Goal: Navigation & Orientation: Find specific page/section

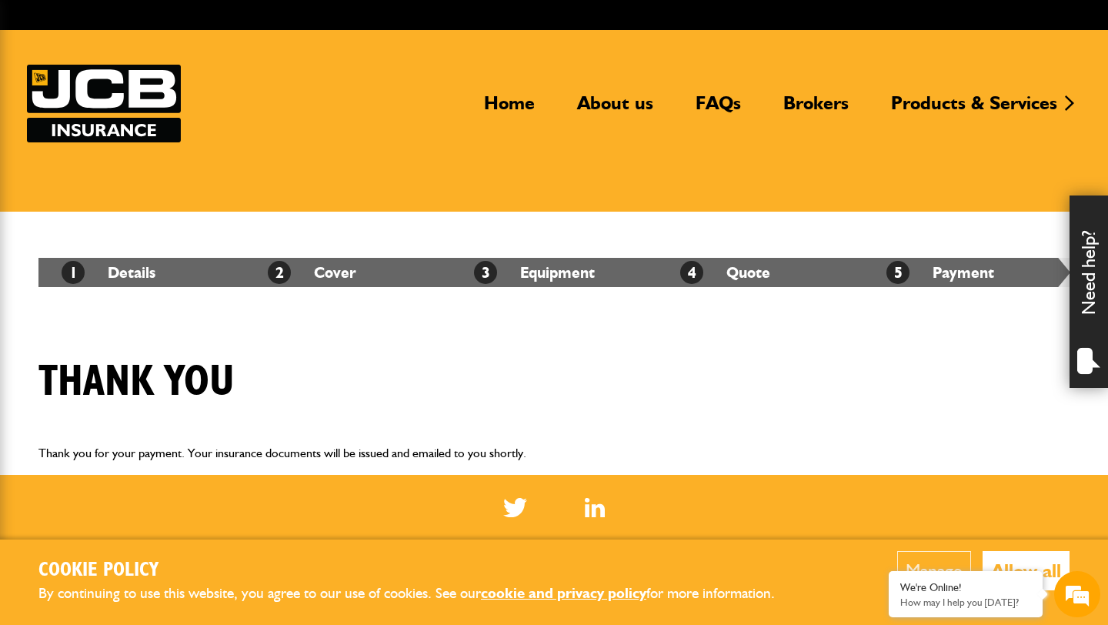
scroll to position [56, 0]
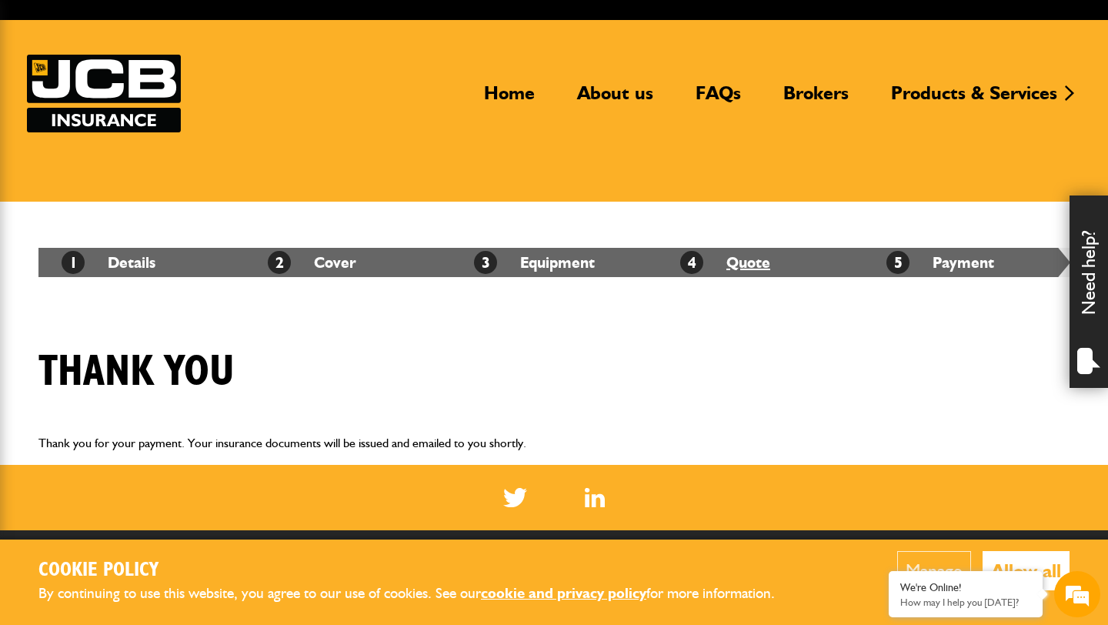
click at [729, 261] on link "4 Quote" at bounding box center [725, 262] width 90 height 18
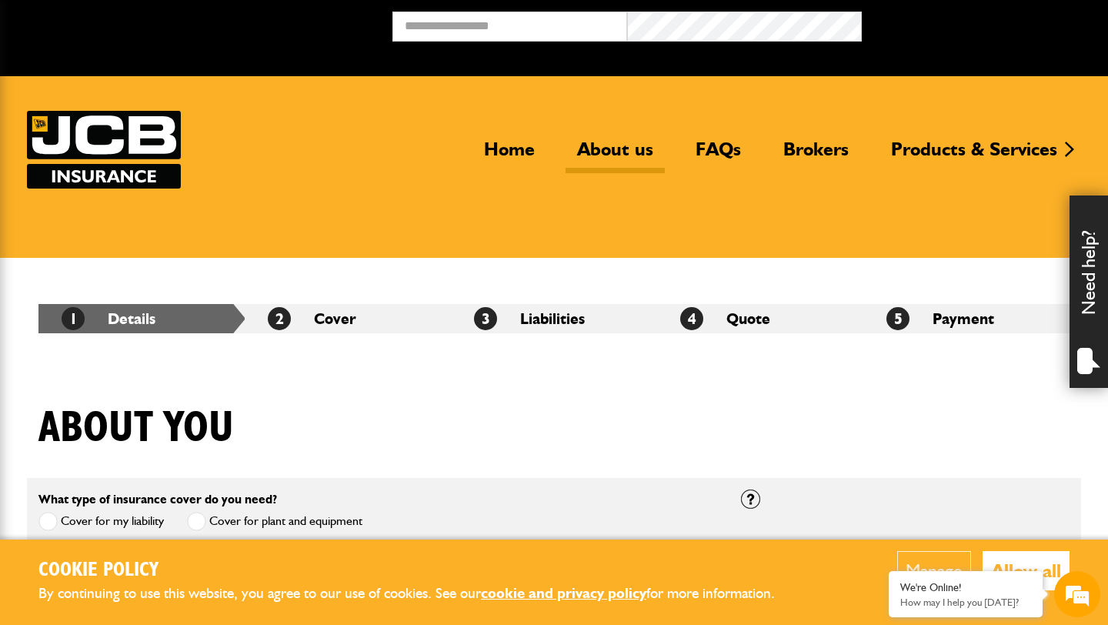
click at [601, 149] on link "About us" at bounding box center [614, 155] width 99 height 35
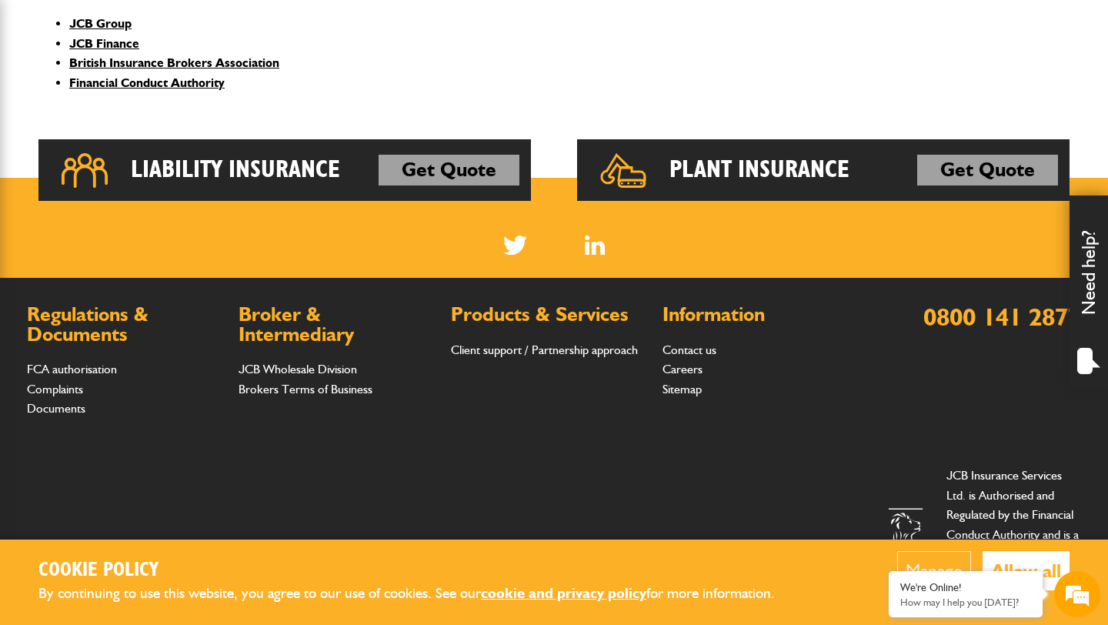
scroll to position [746, 0]
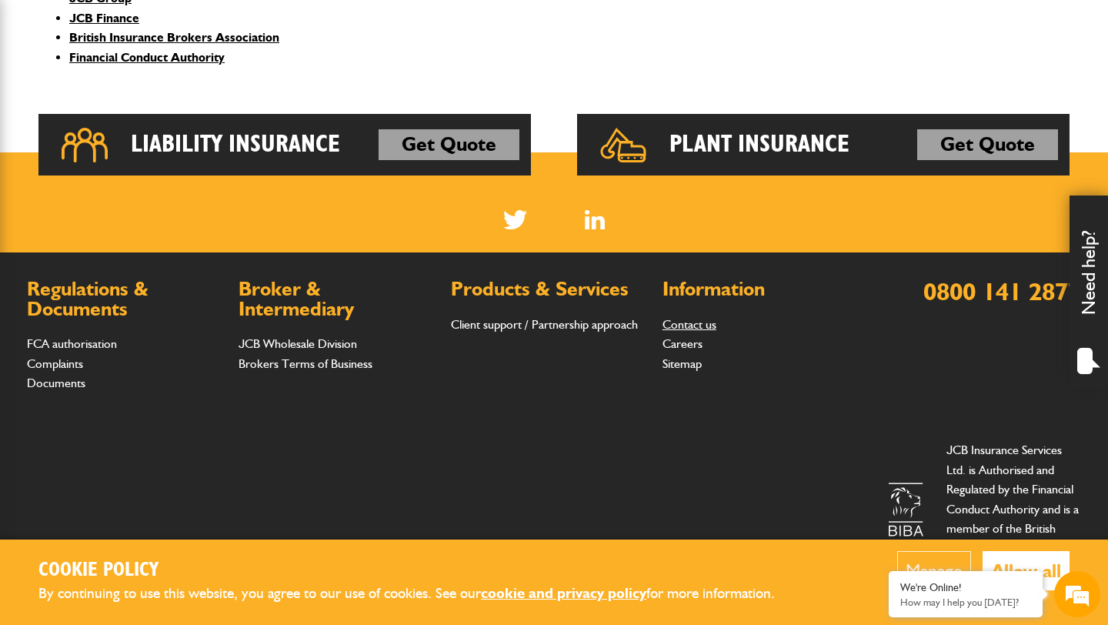
click at [680, 326] on link "Contact us" at bounding box center [689, 324] width 54 height 15
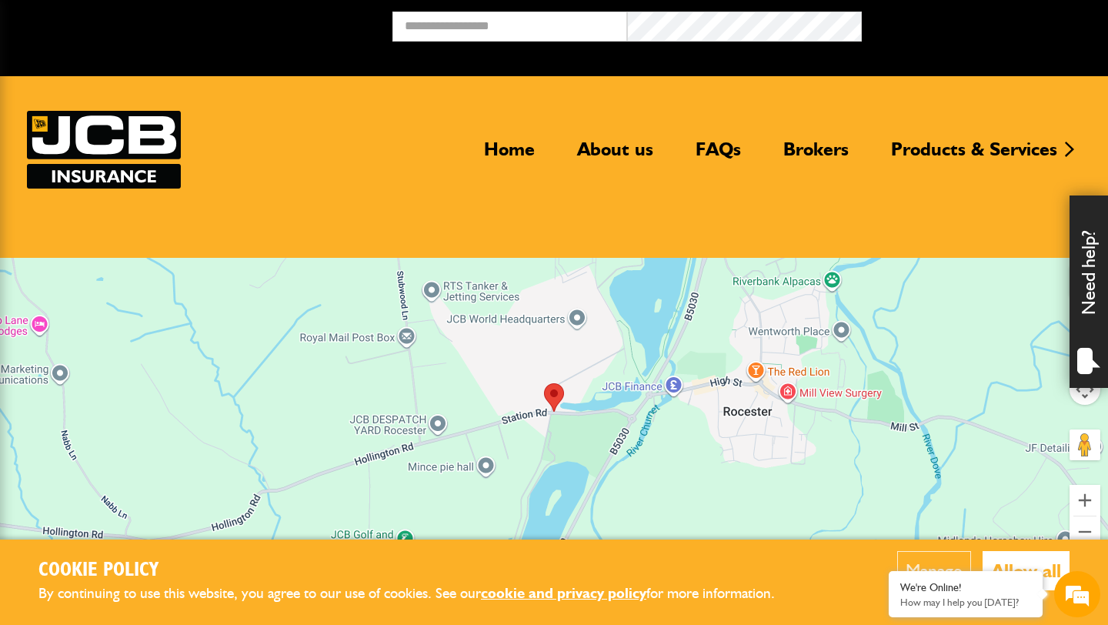
scroll to position [6, 0]
